Goal: Book appointment/travel/reservation

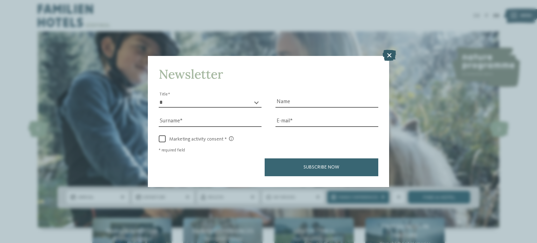
click at [388, 57] on icon at bounding box center [390, 55] width 14 height 11
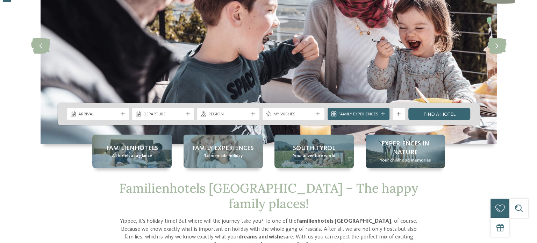
scroll to position [112, 0]
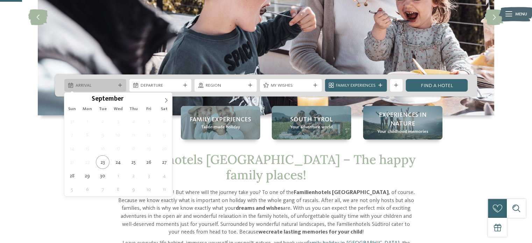
click at [122, 88] on div "Arrival" at bounding box center [95, 85] width 62 height 13
type input "****"
click at [142, 98] on span at bounding box center [144, 97] width 5 height 4
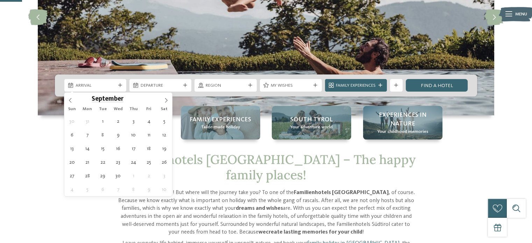
click at [112, 98] on span "September" at bounding box center [108, 99] width 32 height 7
click at [71, 101] on icon at bounding box center [70, 100] width 5 height 5
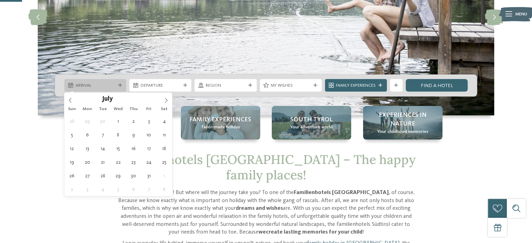
click at [104, 90] on div "Arrival" at bounding box center [95, 85] width 62 height 13
type div "14.07.2026"
type input "****"
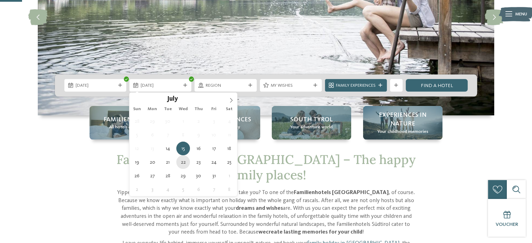
type div "22.07.2026"
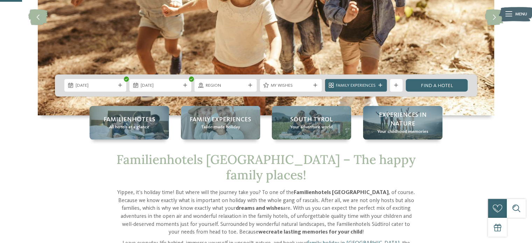
click at [303, 79] on div "14.07.2026 22.07.2026" at bounding box center [266, 86] width 422 height 22
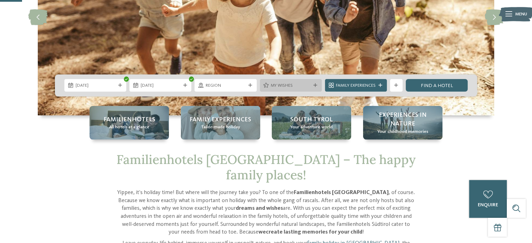
click at [299, 86] on span "My wishes" at bounding box center [291, 86] width 40 height 6
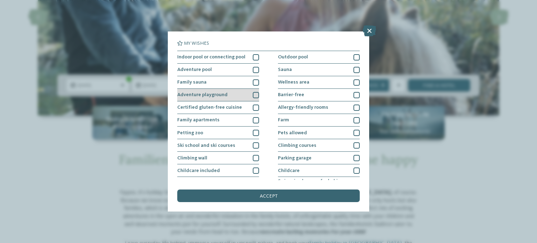
click at [253, 97] on div at bounding box center [256, 95] width 6 height 6
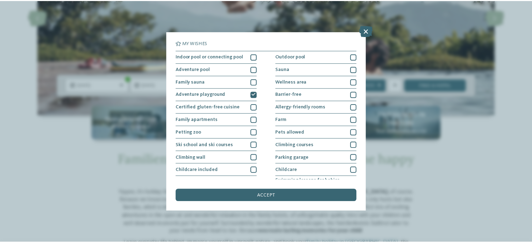
scroll to position [0, 0]
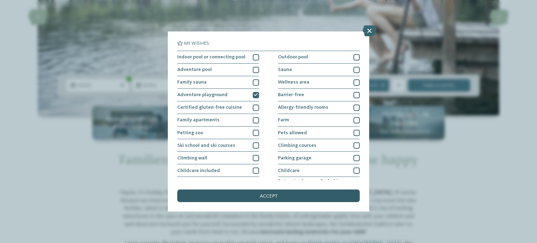
click at [266, 199] on div "accept" at bounding box center [268, 196] width 183 height 13
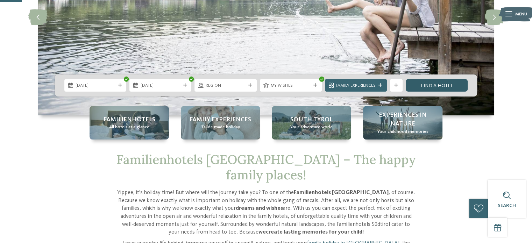
click at [445, 86] on link "Find a hotel" at bounding box center [437, 85] width 62 height 13
